Goal: Task Accomplishment & Management: Manage account settings

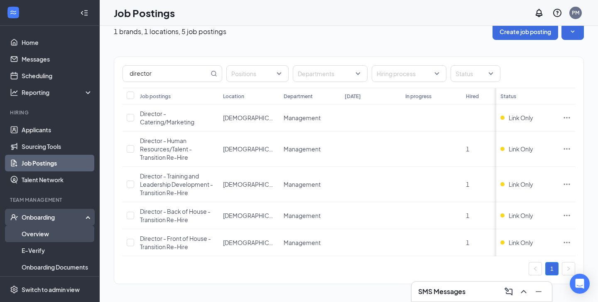
scroll to position [69, 0]
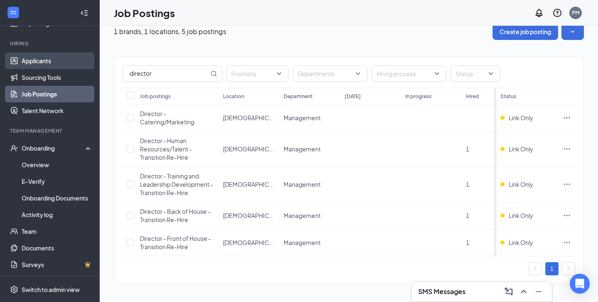
click at [58, 59] on link "Applicants" at bounding box center [57, 60] width 71 height 17
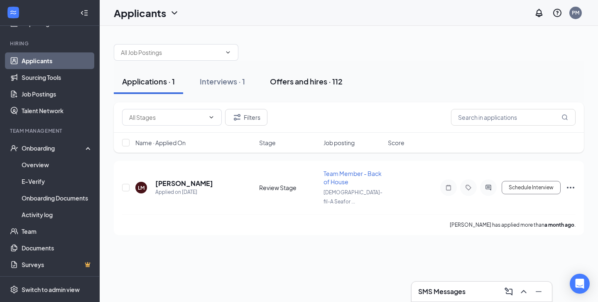
click at [297, 79] on div "Offers and hires · 112" at bounding box center [306, 81] width 73 height 10
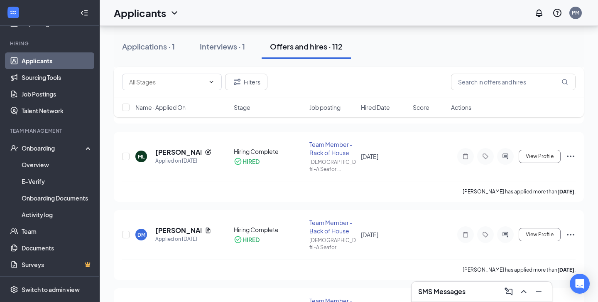
scroll to position [641, 0]
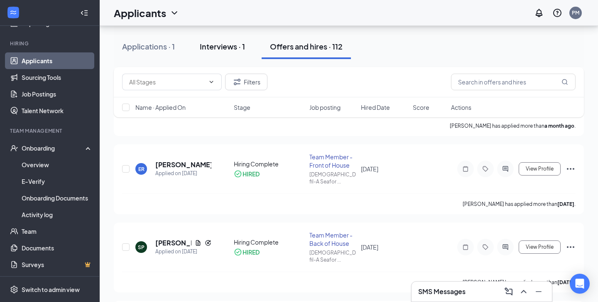
click at [238, 46] on div "Interviews · 1" at bounding box center [222, 46] width 45 height 10
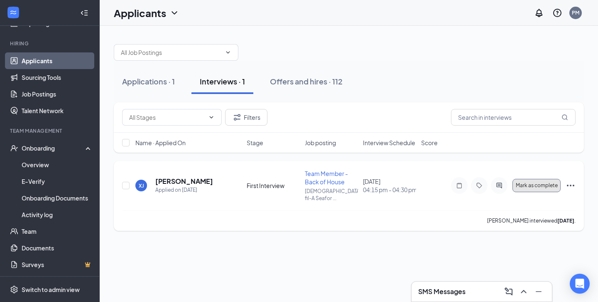
click at [545, 186] on button "Mark as complete" at bounding box center [537, 185] width 48 height 13
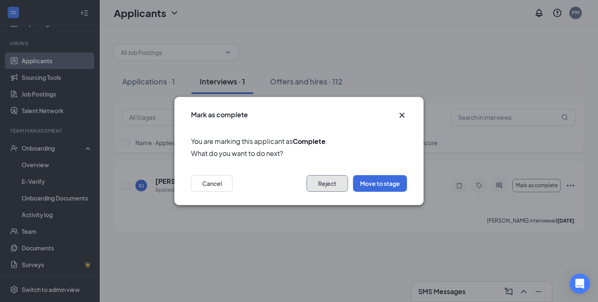
click at [345, 180] on button "Reject" at bounding box center [328, 183] width 42 height 17
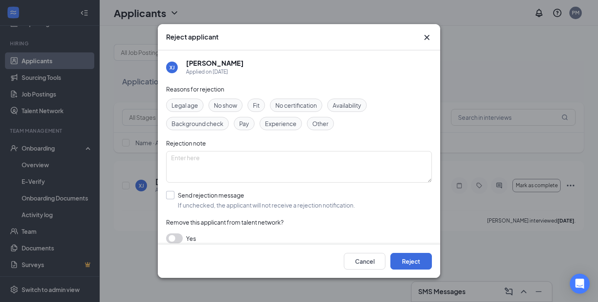
click at [236, 199] on input "Send rejection message If unchecked, the applicant will not receive a rejection…" at bounding box center [260, 200] width 189 height 18
checkbox input "true"
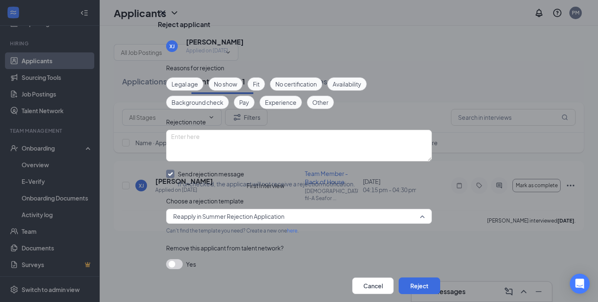
click at [238, 210] on span "Reapply in Summer Rejection Application" at bounding box center [228, 216] width 111 height 12
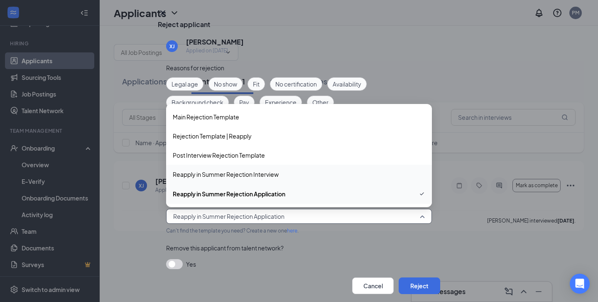
click at [265, 169] on span "Reapply in Summer Rejection Interview" at bounding box center [226, 173] width 106 height 9
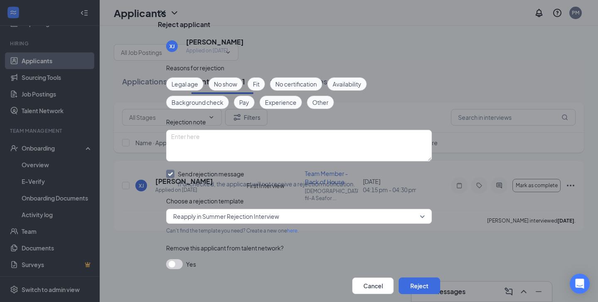
click at [337, 202] on div "Reasons for rejection Legal age No show Fit No certification Availability Backg…" at bounding box center [299, 170] width 266 height 214
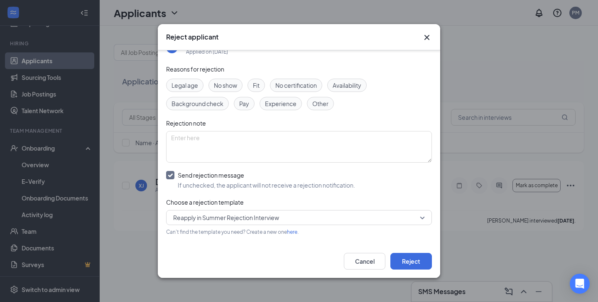
scroll to position [14, 0]
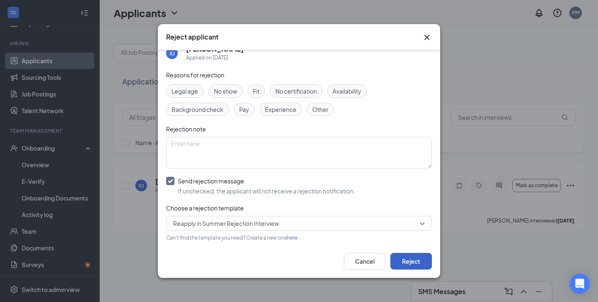
click at [406, 255] on button "Reject" at bounding box center [411, 261] width 42 height 17
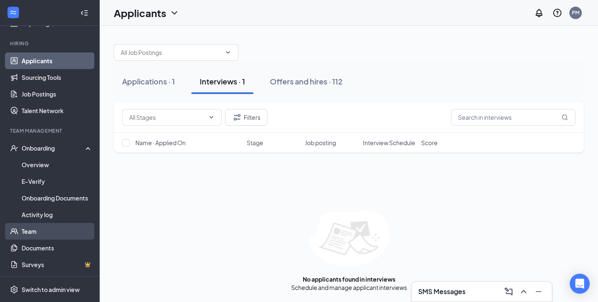
click at [52, 234] on link "Team" at bounding box center [57, 231] width 71 height 17
